Goal: Find specific page/section: Find specific page/section

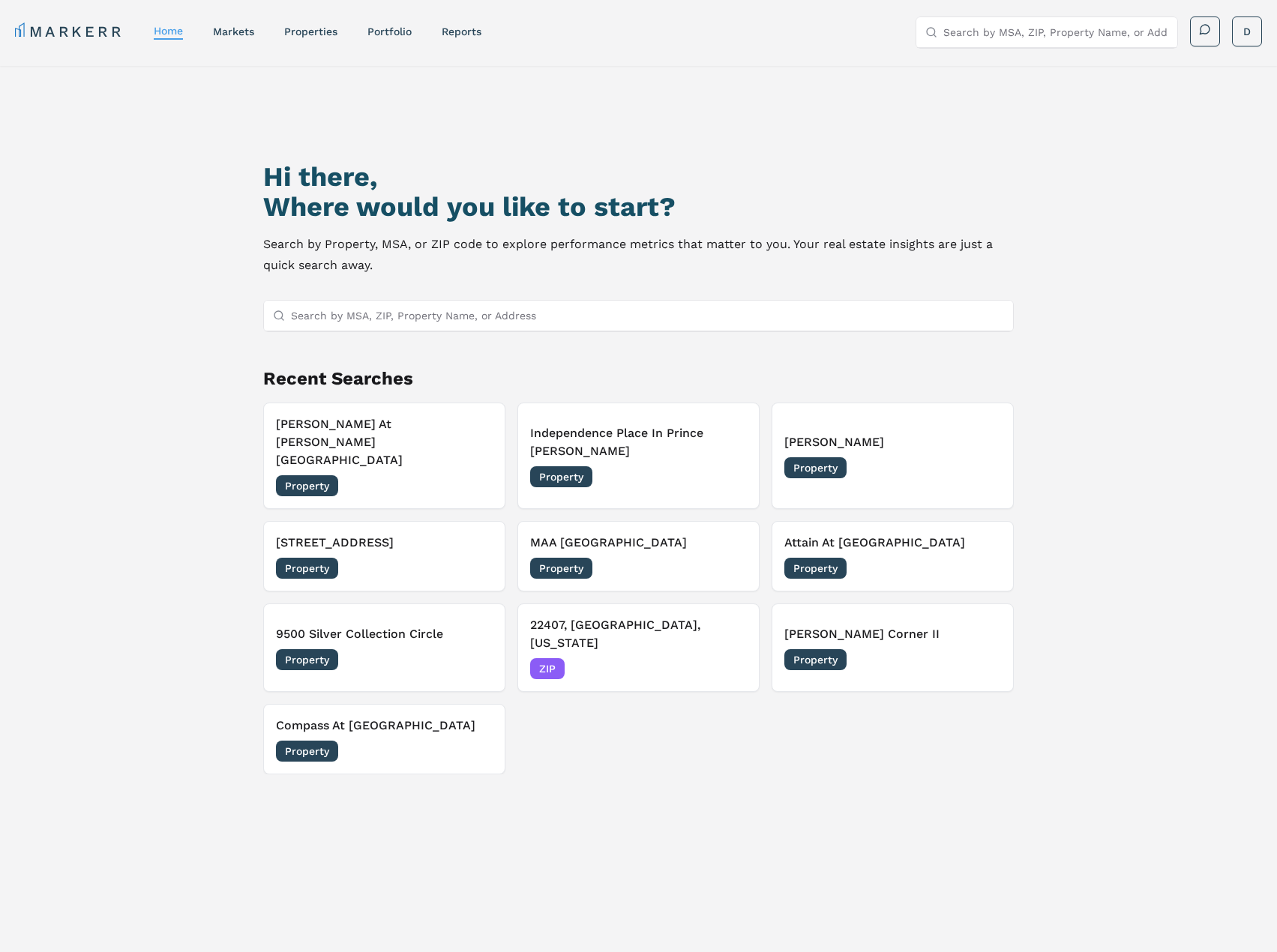
click at [407, 423] on button "[PERSON_NAME] At [PERSON_NAME][GEOGRAPHIC_DATA] Property [DATE]" at bounding box center [384, 456] width 242 height 106
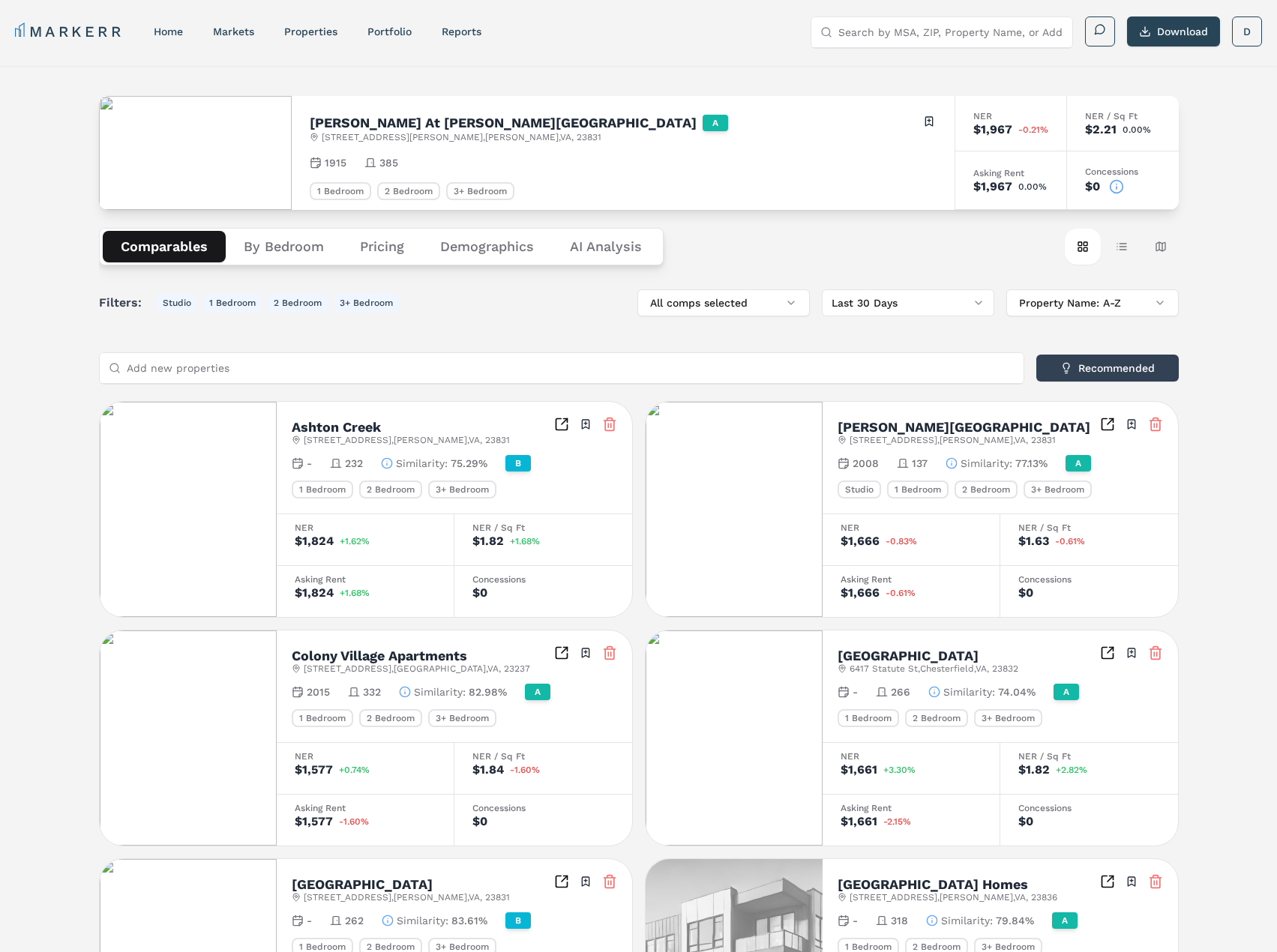
click at [284, 246] on button "By Bedroom" at bounding box center [284, 246] width 116 height 32
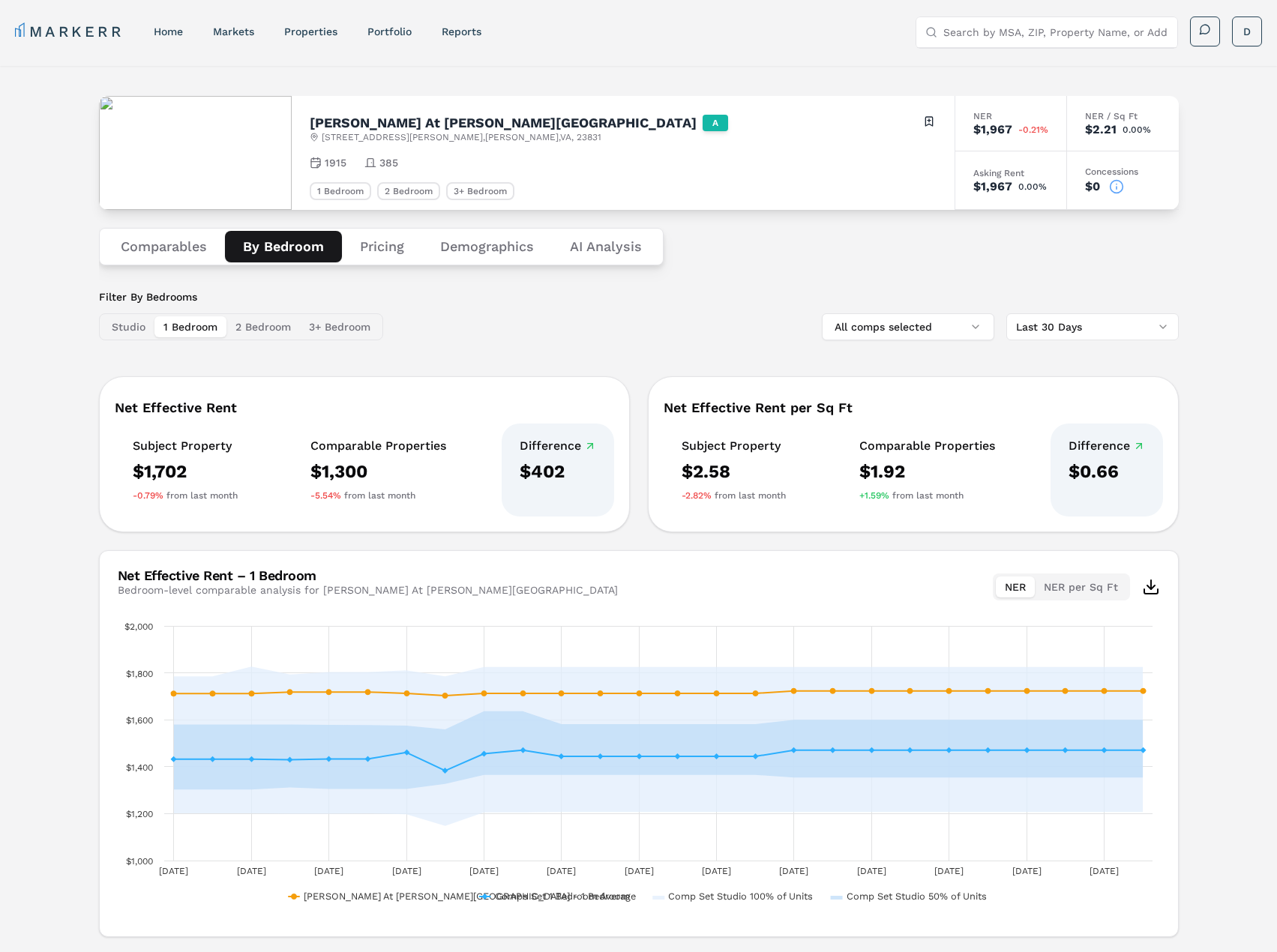
click at [396, 240] on button "Pricing" at bounding box center [382, 246] width 80 height 32
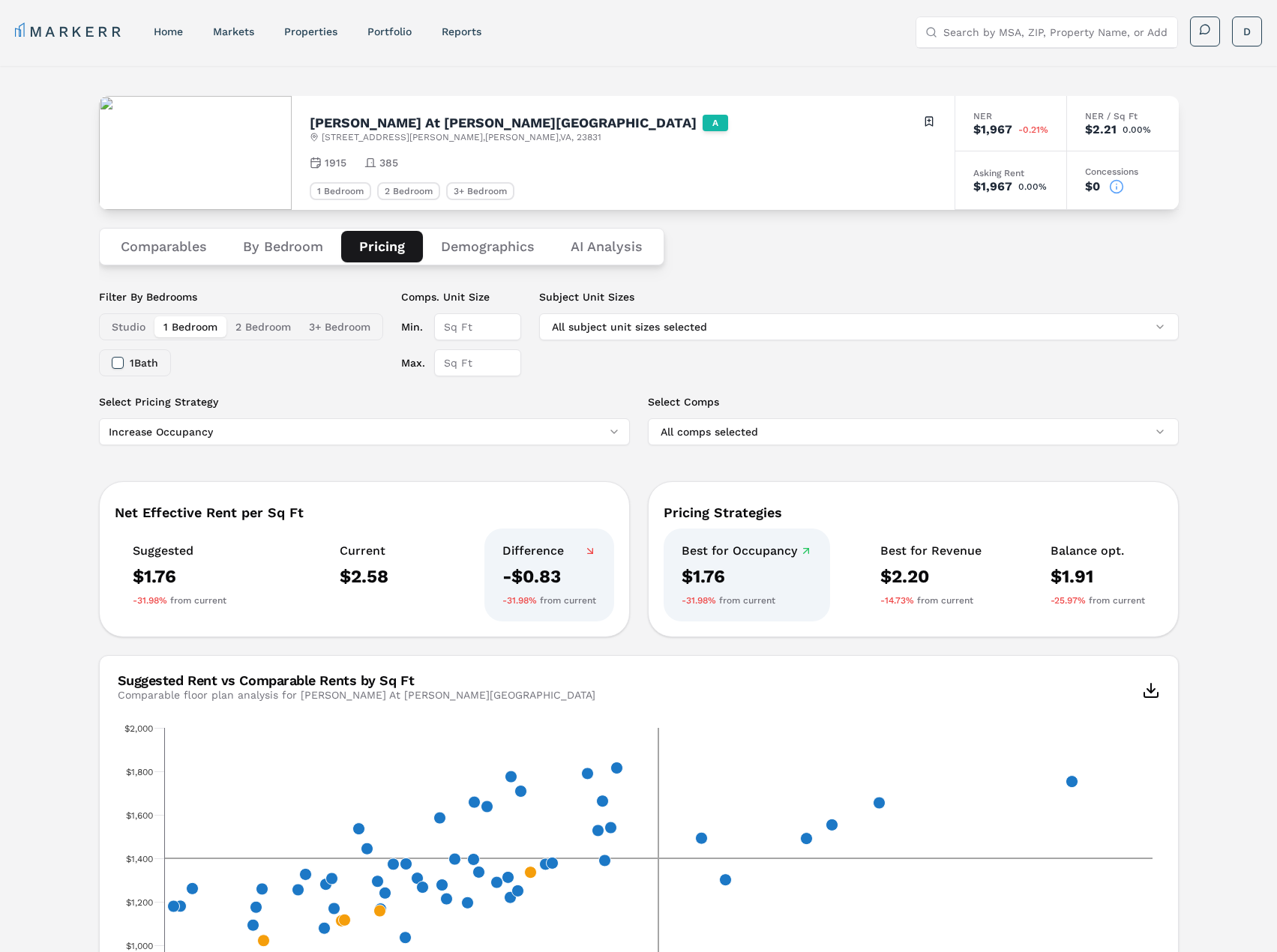
click at [275, 255] on button "By Bedroom" at bounding box center [283, 246] width 116 height 32
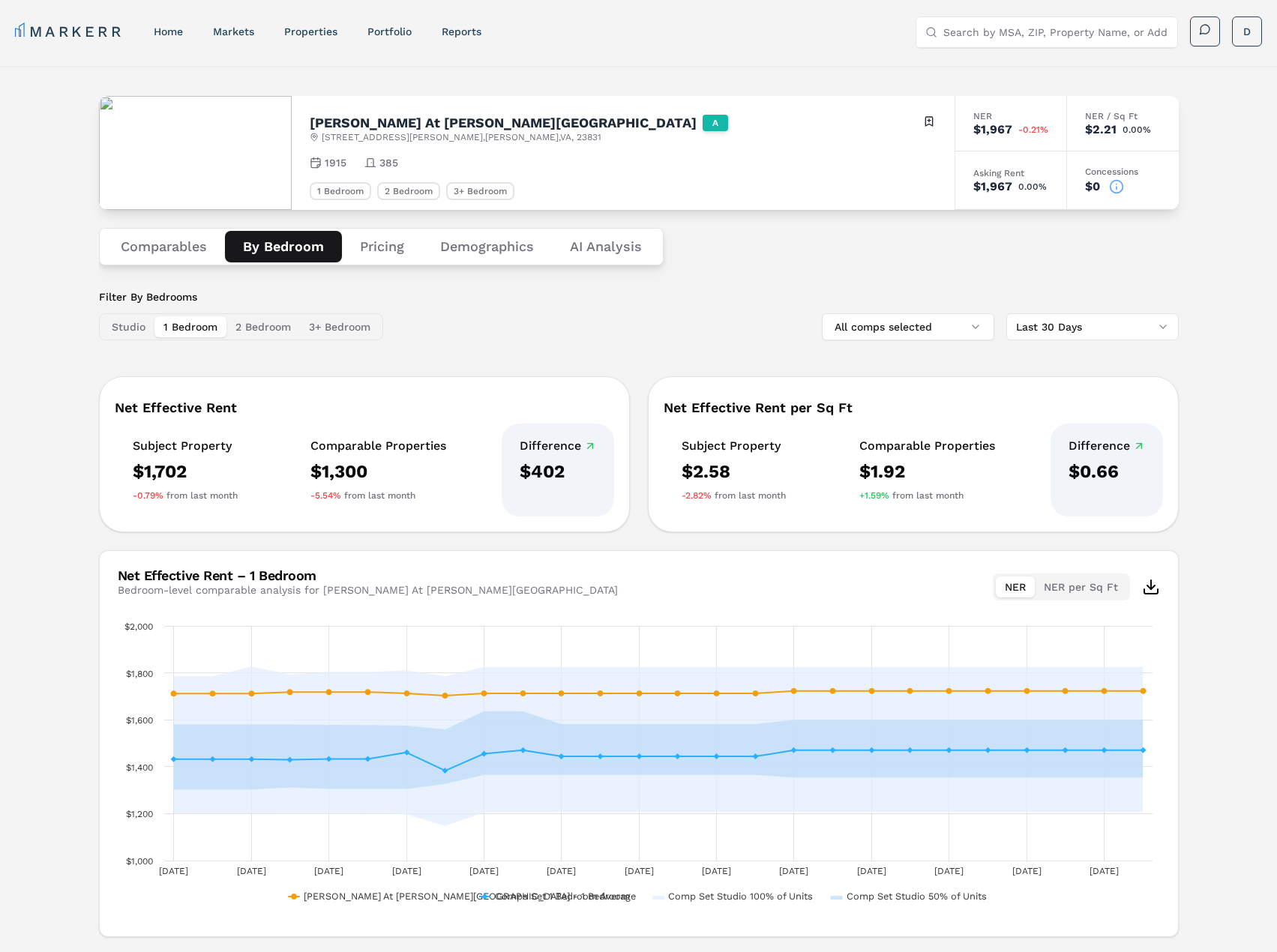
click at [242, 330] on button "2 Bedroom" at bounding box center [263, 326] width 73 height 21
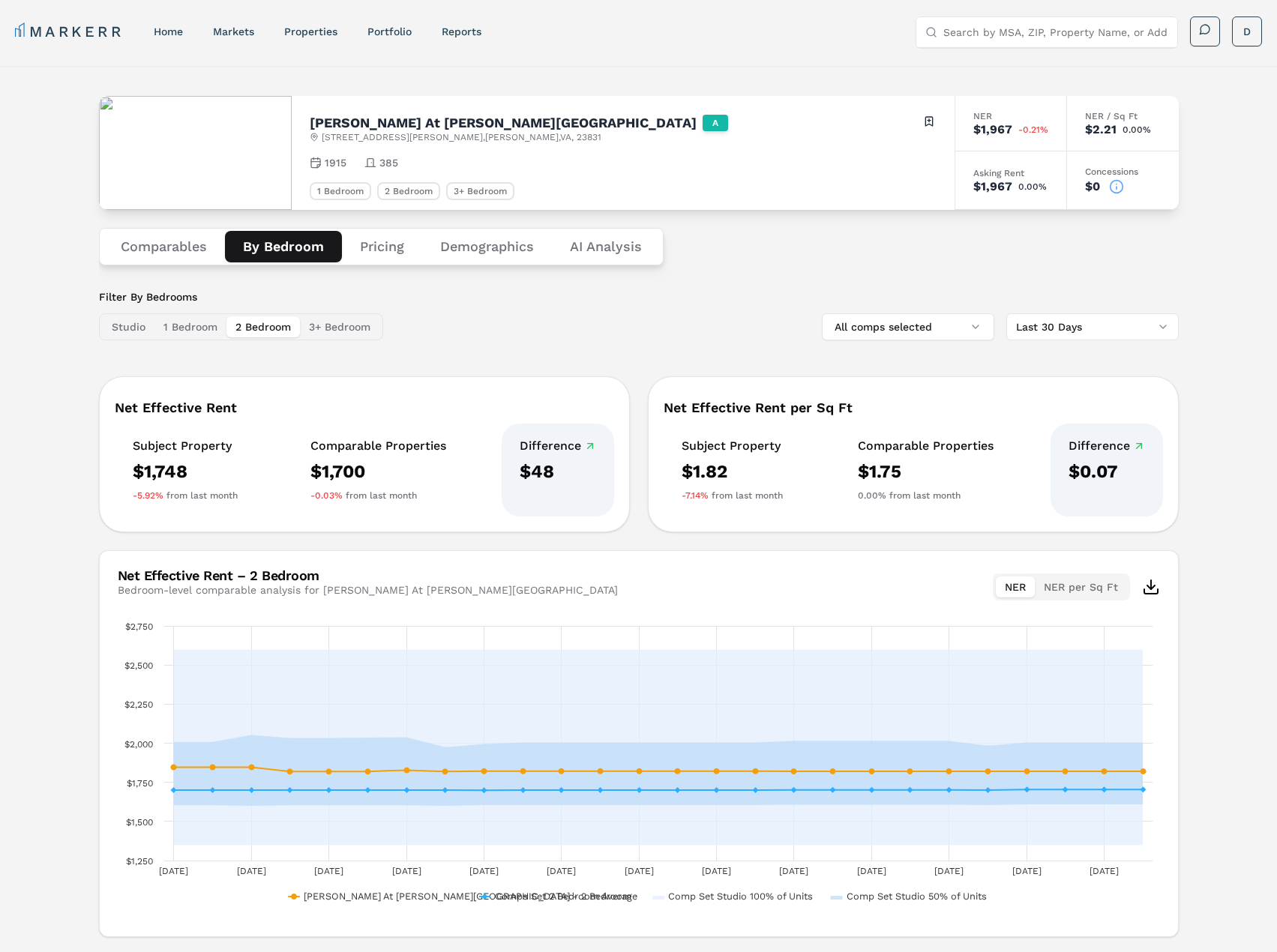
click at [333, 329] on button "3+ Bedroom" at bounding box center [339, 326] width 79 height 21
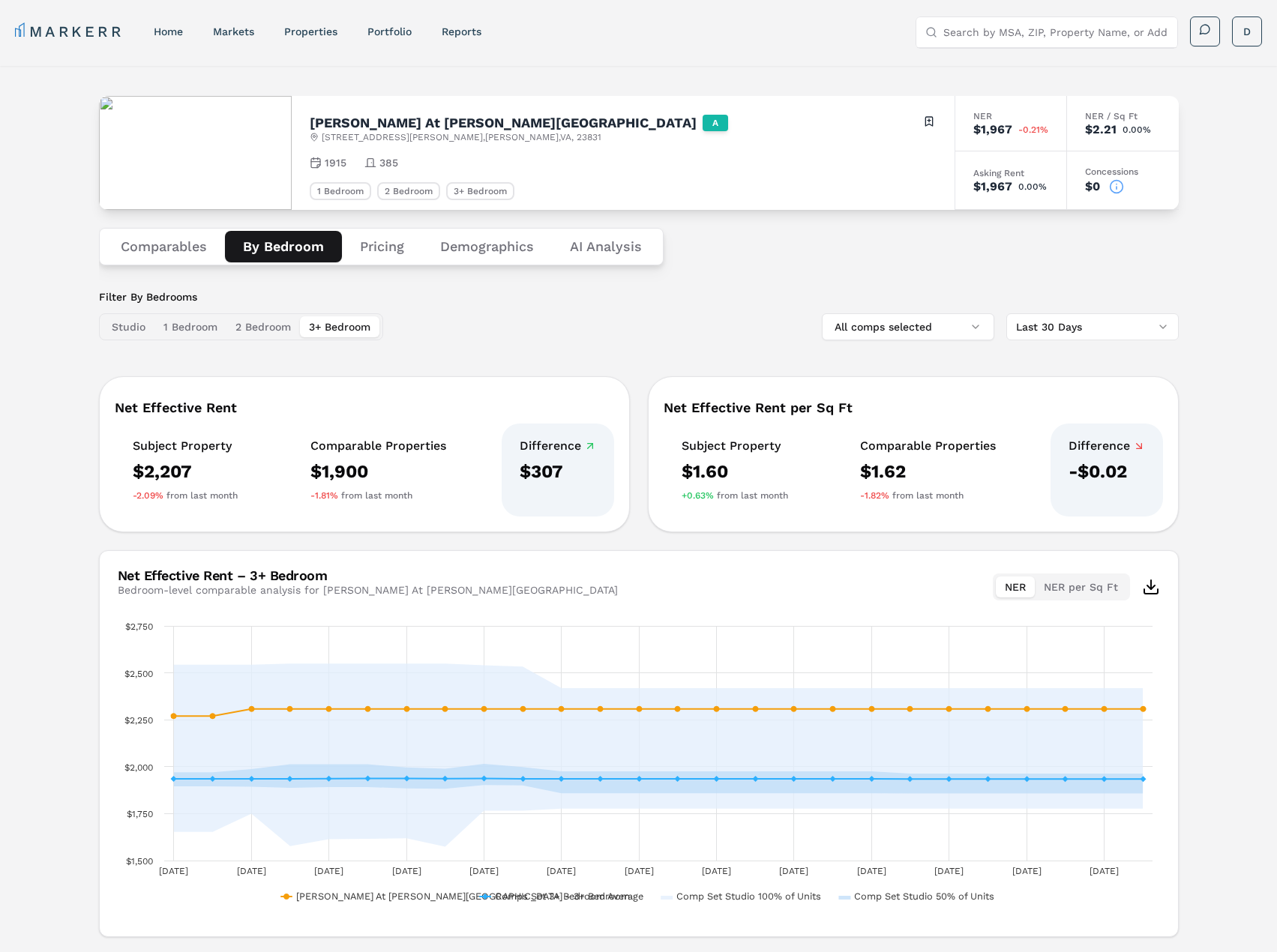
click at [197, 329] on button "1 Bedroom" at bounding box center [190, 326] width 72 height 21
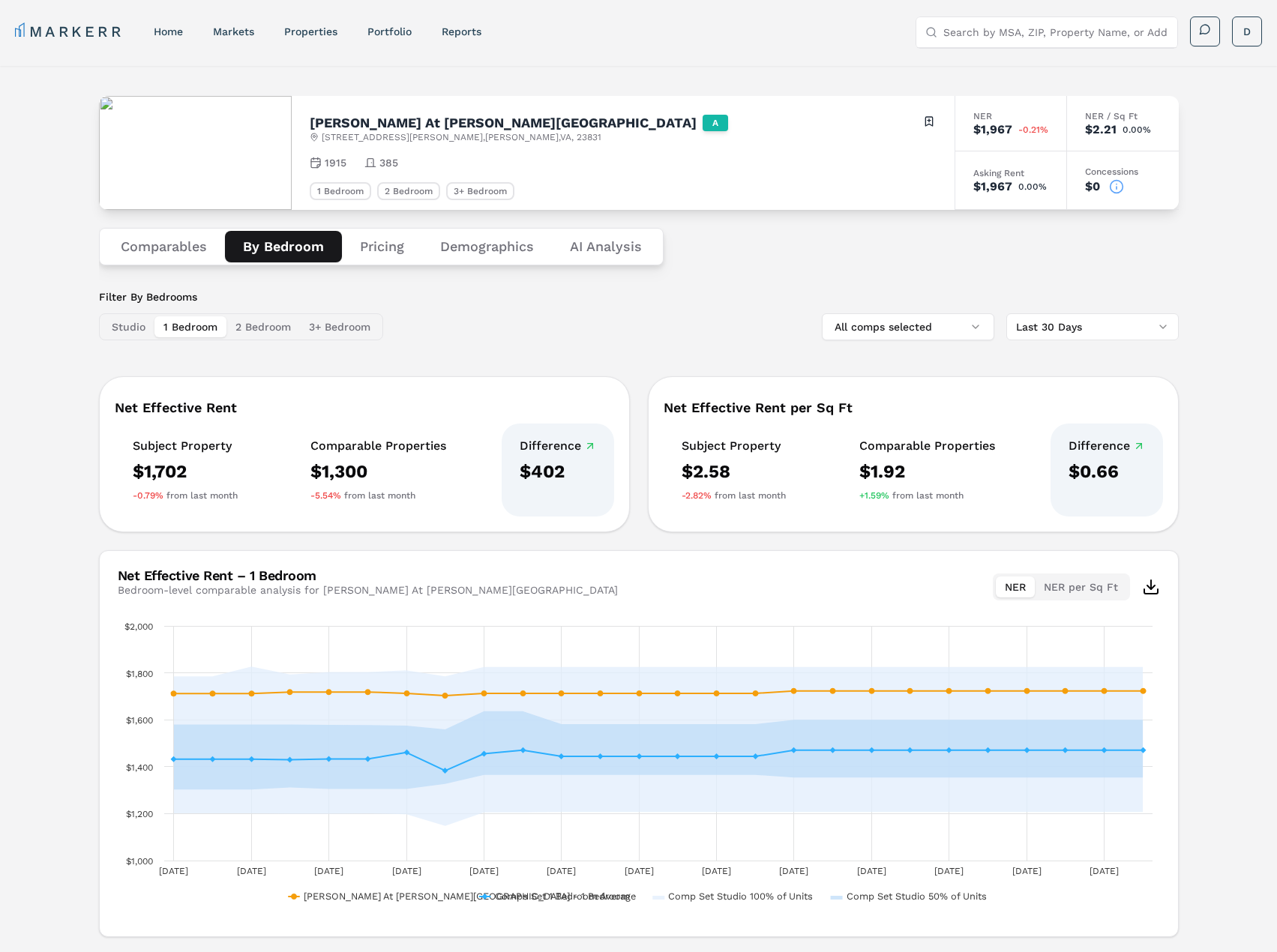
click at [253, 324] on button "2 Bedroom" at bounding box center [263, 326] width 73 height 21
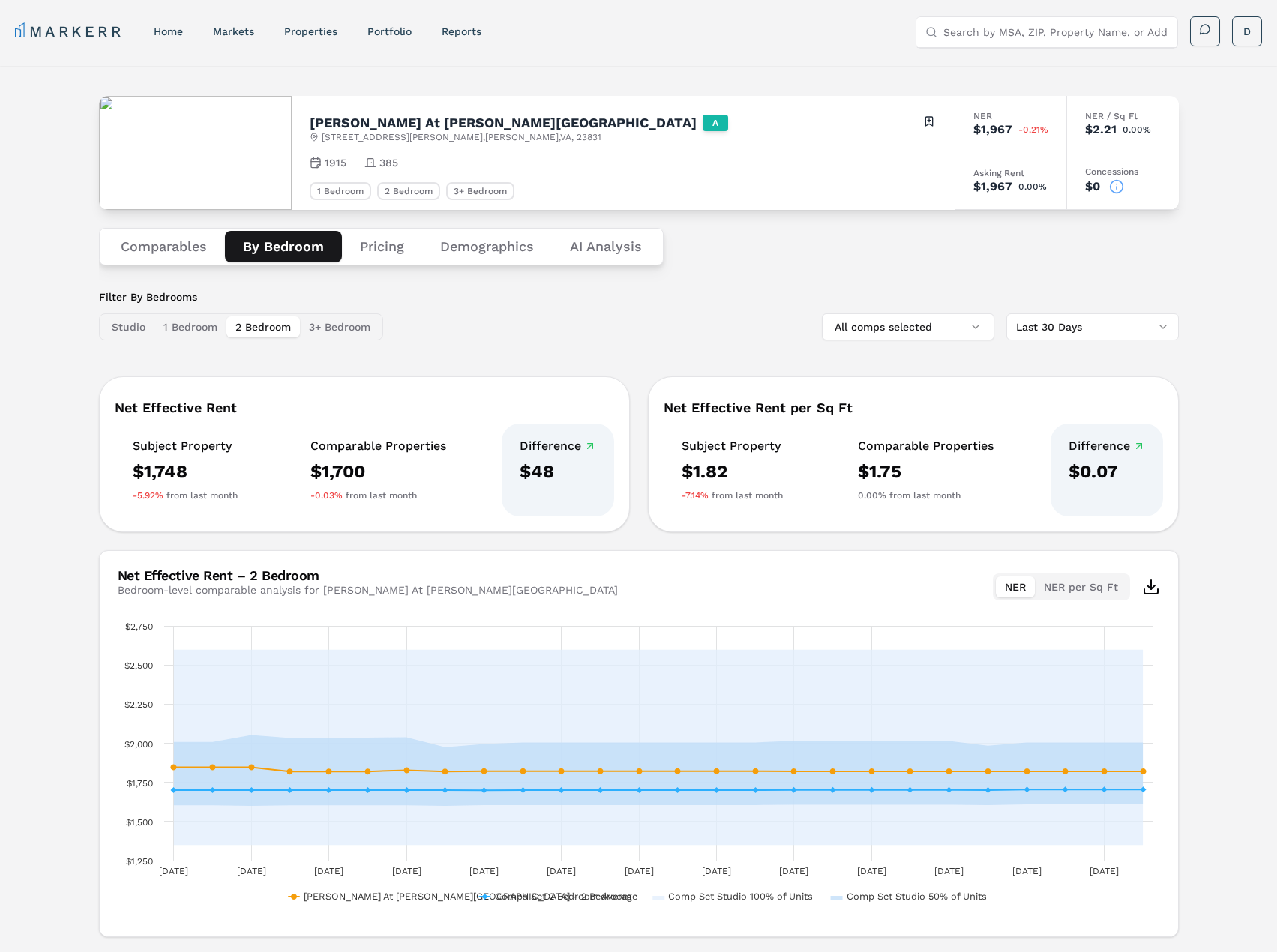
click at [195, 333] on button "1 Bedroom" at bounding box center [190, 326] width 72 height 21
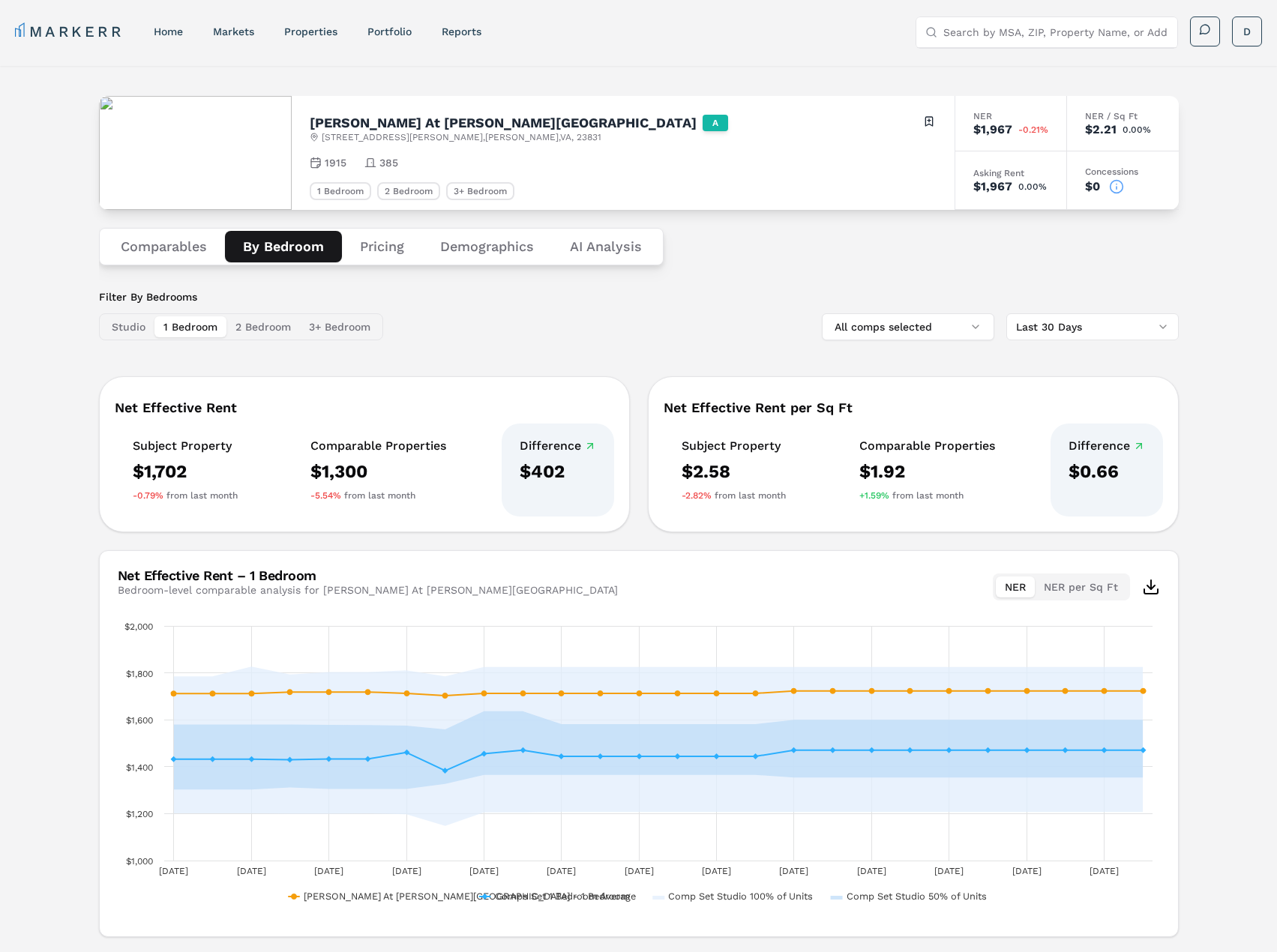
click at [171, 40] on nav "MARKERR home markets properties Portfolio reports" at bounding box center [248, 32] width 466 height 21
click at [171, 34] on link "home" at bounding box center [168, 32] width 29 height 12
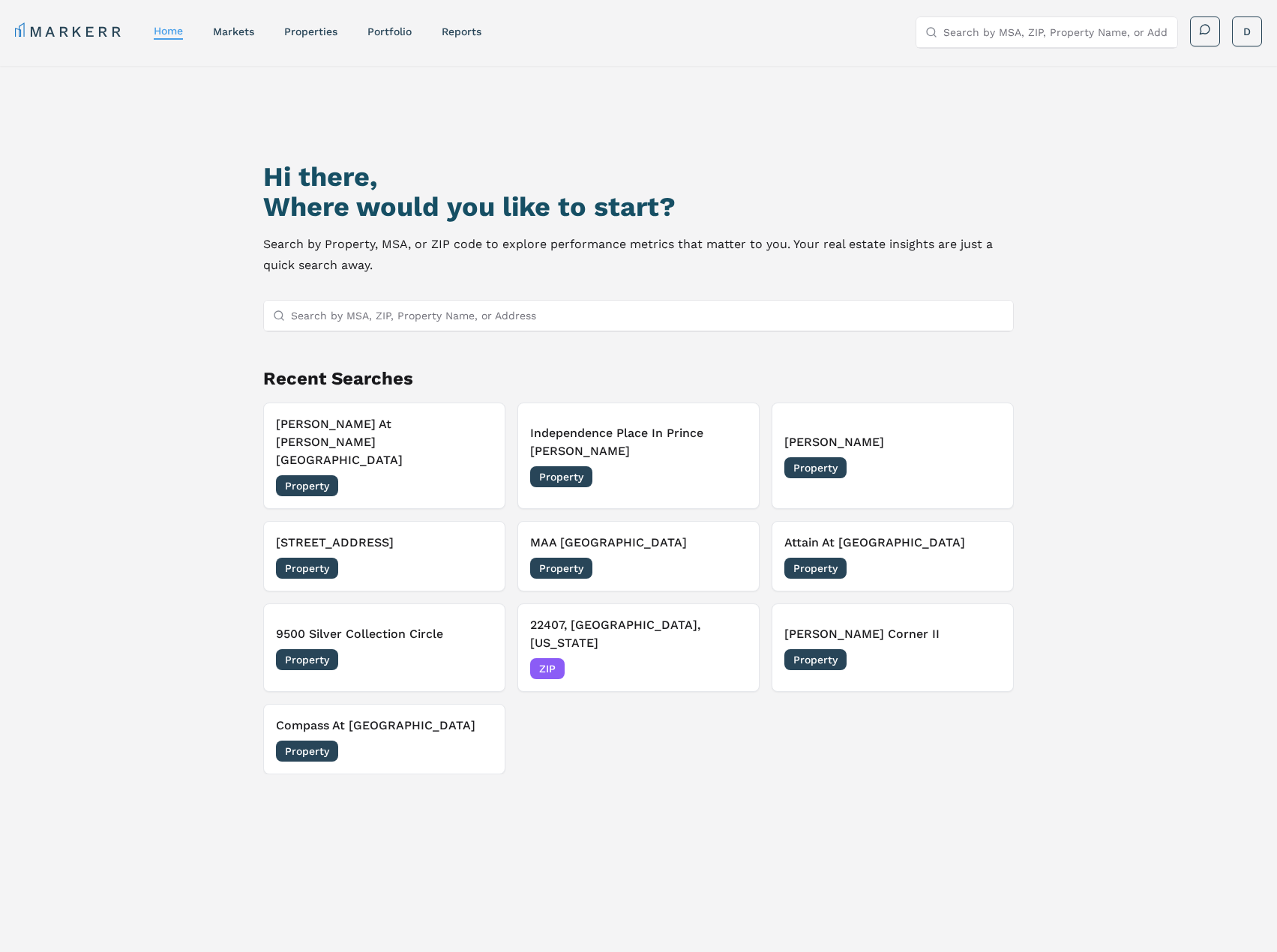
click at [394, 297] on div "Hi there, Where would you like to start? Search by Property, MSA, or ZIP code t…" at bounding box center [637, 566] width 894 height 952
click at [453, 330] on div at bounding box center [638, 316] width 748 height 31
click at [450, 320] on input "Search by MSA, ZIP, Property Name, or Address" at bounding box center [647, 315] width 712 height 30
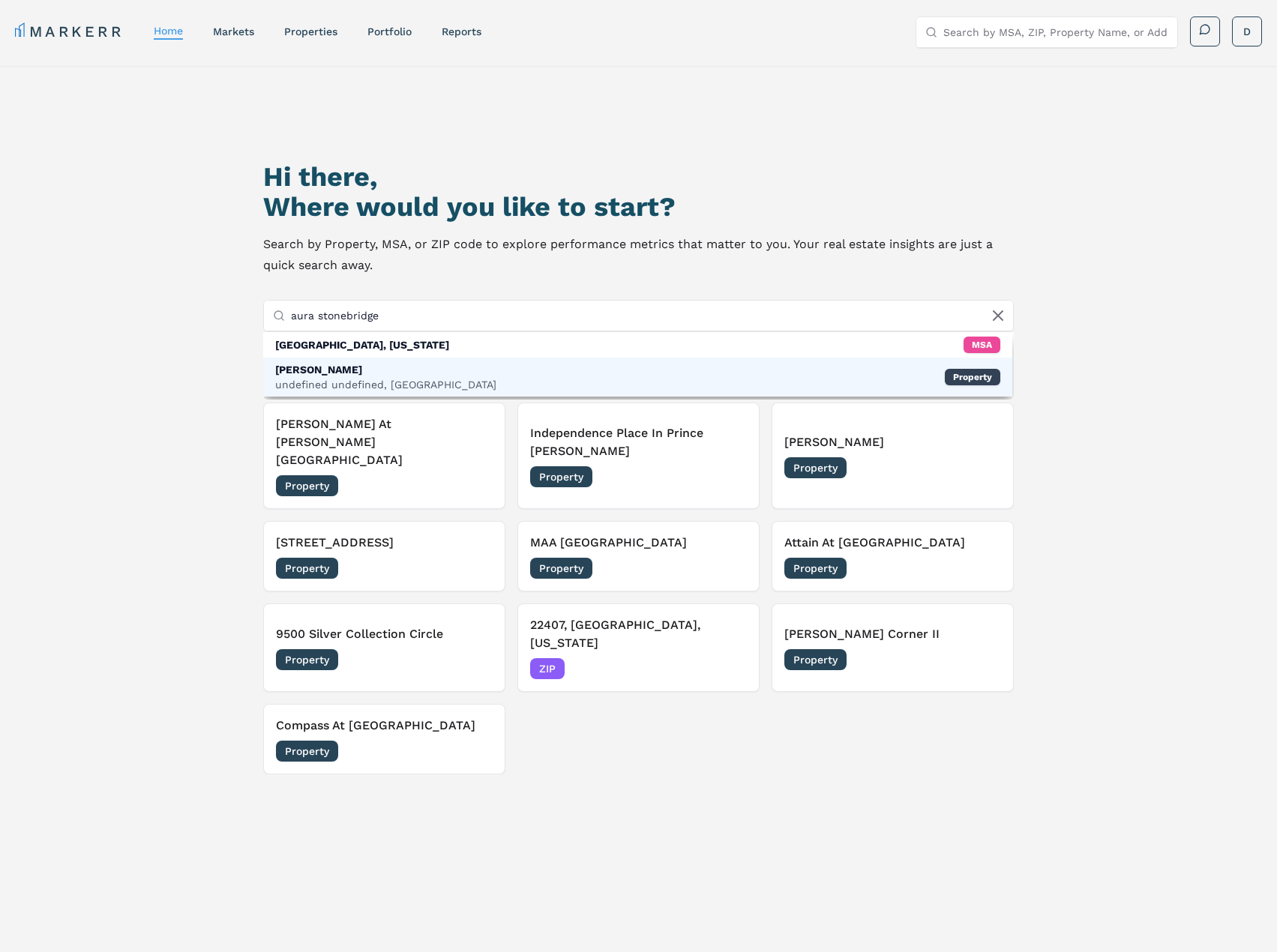
type input "aura stonebridge"
click at [419, 366] on div "[PERSON_NAME]" at bounding box center [386, 370] width 221 height 15
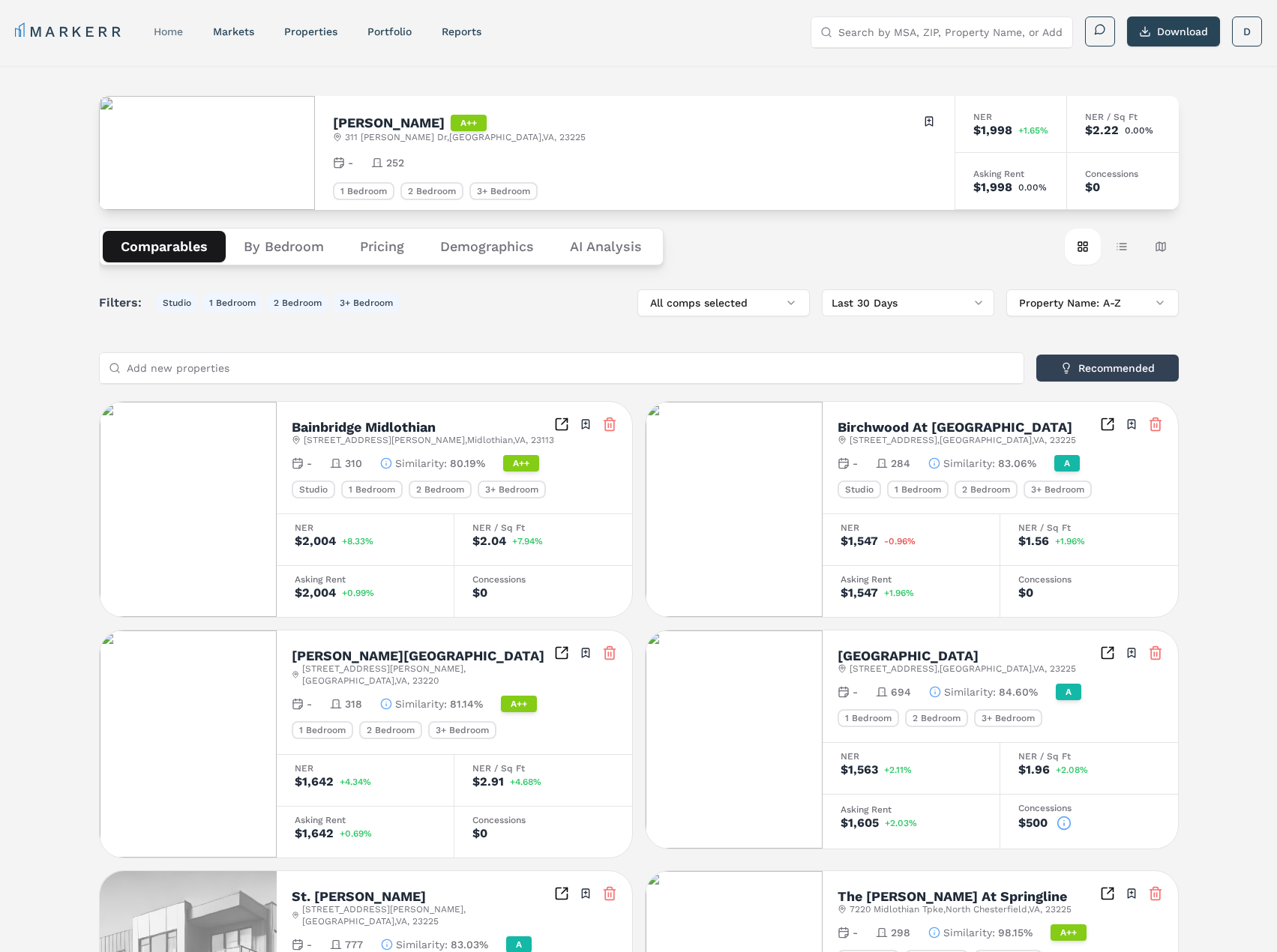
click at [159, 33] on link "home" at bounding box center [168, 32] width 29 height 12
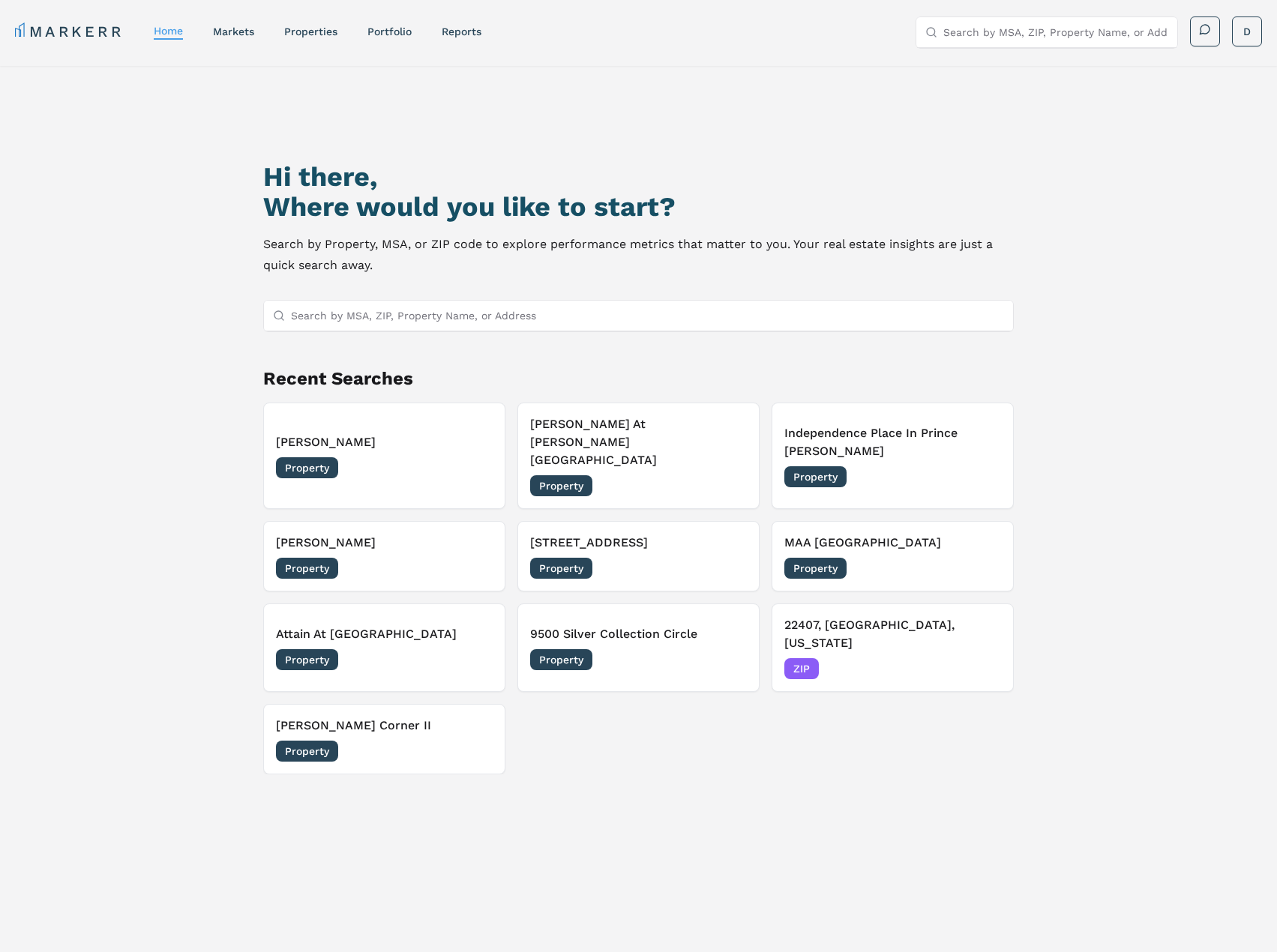
click at [357, 324] on input "Search by MSA, ZIP, Property Name, or Address" at bounding box center [647, 315] width 712 height 30
type input "n"
paste input "[STREET_ADDRESS][PERSON_NAME]"
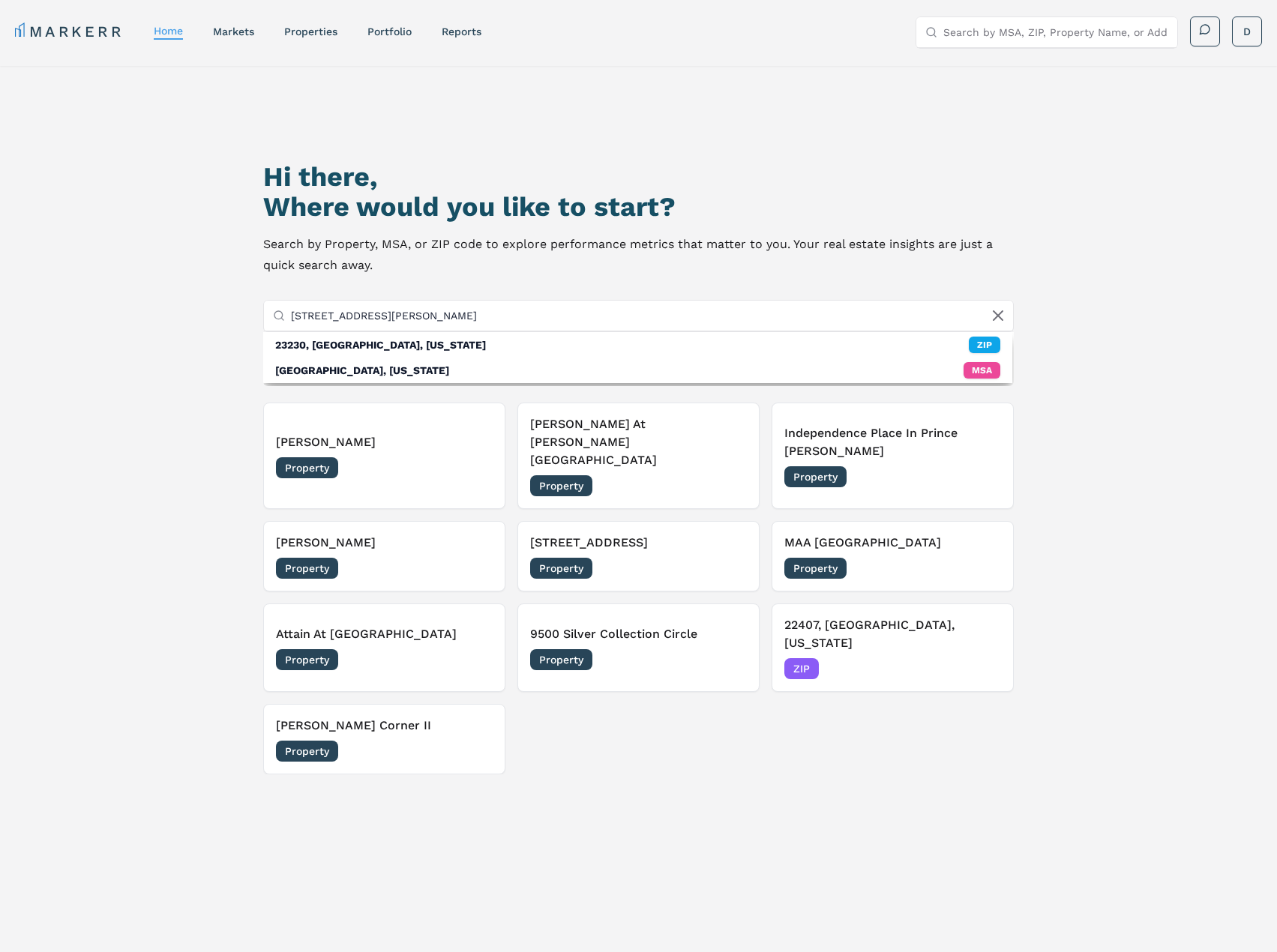
drag, startPoint x: 533, startPoint y: 315, endPoint x: 327, endPoint y: 312, distance: 206.0
click at [327, 312] on input "[STREET_ADDRESS][PERSON_NAME]" at bounding box center [647, 315] width 712 height 30
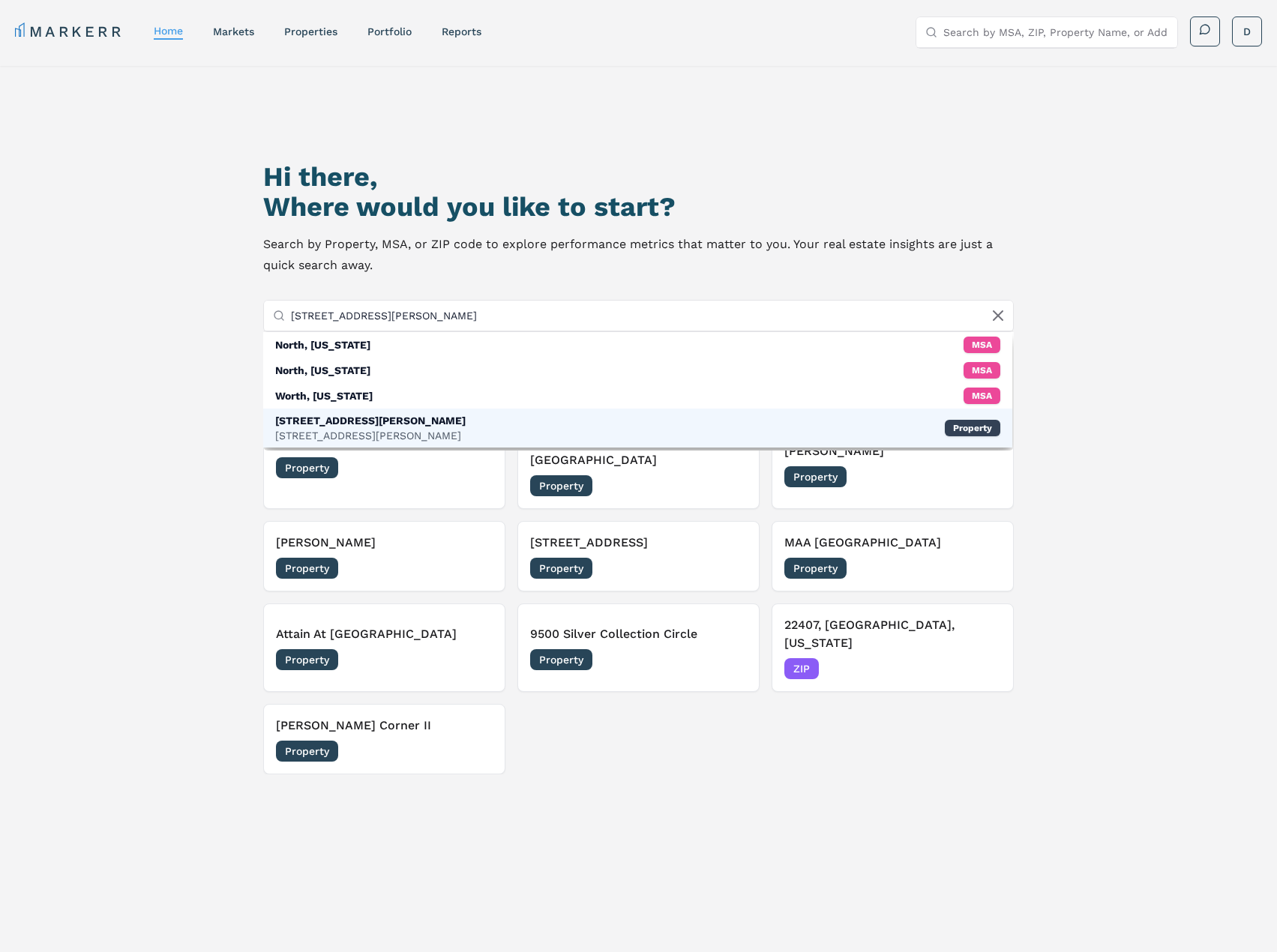
type input "[STREET_ADDRESS][PERSON_NAME]"
click at [419, 422] on div "[STREET_ADDRESS][PERSON_NAME]" at bounding box center [371, 421] width 191 height 15
